Goal: Information Seeking & Learning: Learn about a topic

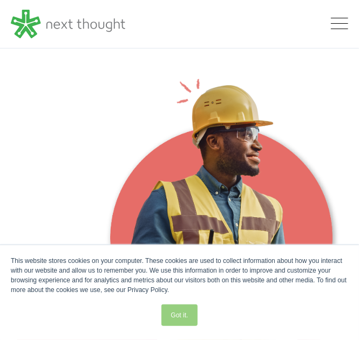
click at [176, 316] on link "Got it." at bounding box center [179, 316] width 36 height 22
